Goal: Information Seeking & Learning: Learn about a topic

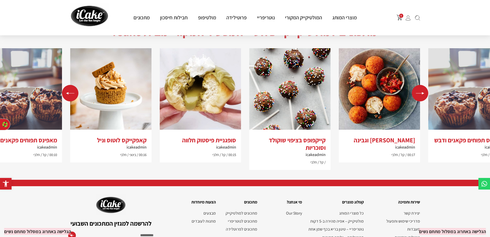
scroll to position [991, 0]
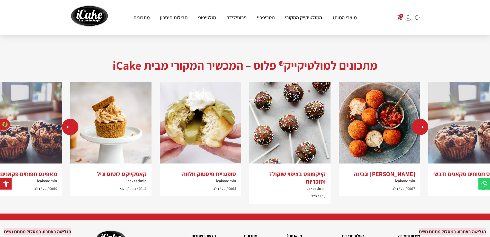
click at [298, 110] on img "2 / 5" at bounding box center [289, 122] width 81 height 81
click at [420, 118] on div "Next slide" at bounding box center [420, 126] width 16 height 16
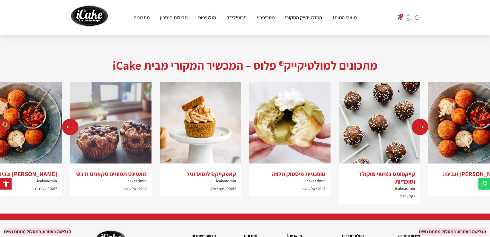
click at [420, 118] on div "Next slide" at bounding box center [420, 126] width 16 height 16
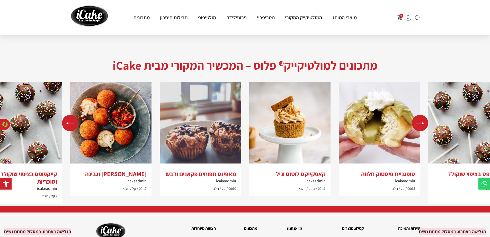
click at [420, 115] on div "Next slide" at bounding box center [420, 123] width 16 height 16
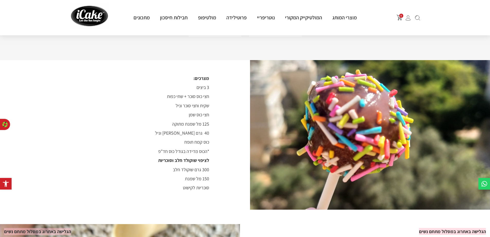
scroll to position [257, 0]
